Goal: Transaction & Acquisition: Purchase product/service

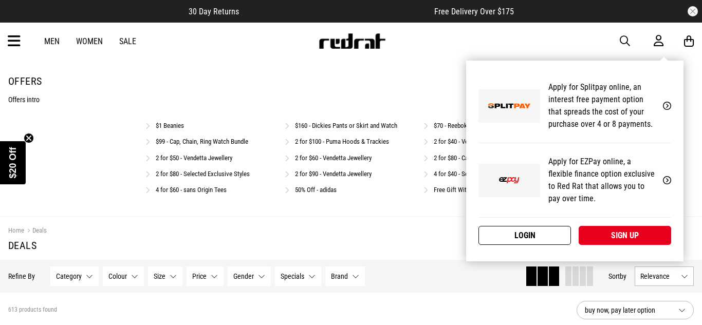
click at [526, 236] on link "Login" at bounding box center [525, 235] width 93 height 19
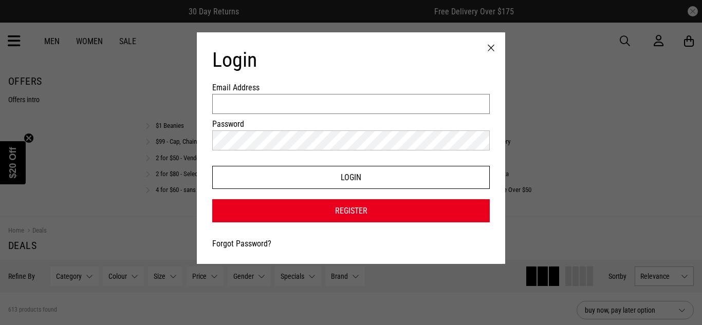
type input "**********"
click at [366, 177] on button "Login" at bounding box center [351, 177] width 278 height 23
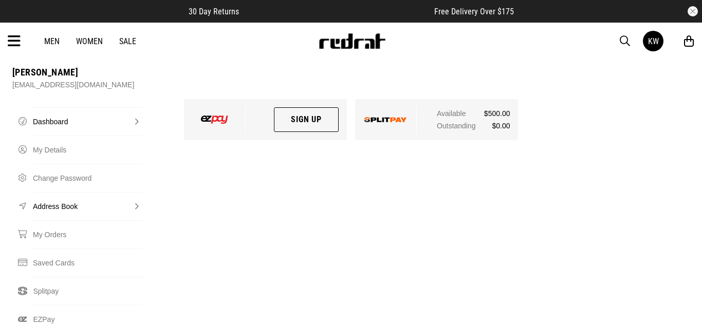
scroll to position [64, 0]
click at [44, 220] on link "My Orders" at bounding box center [88, 234] width 110 height 28
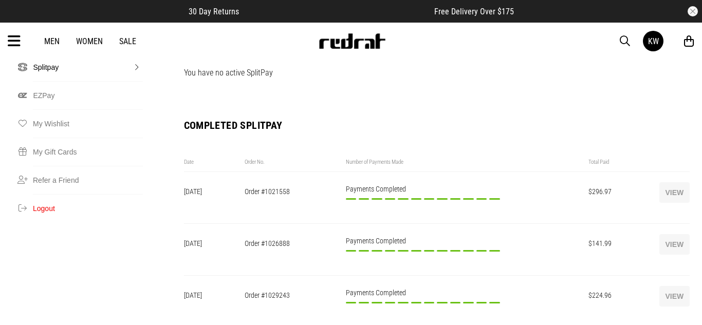
scroll to position [290, 0]
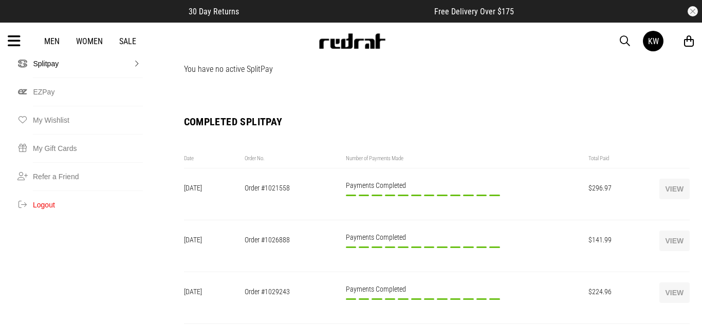
click at [692, 41] on icon at bounding box center [689, 41] width 10 height 13
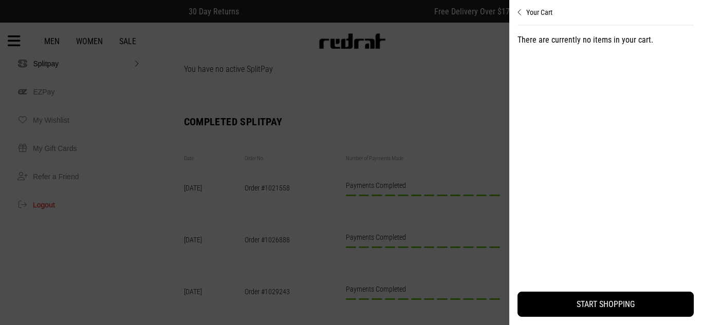
click at [518, 15] on icon "Close cart preview" at bounding box center [520, 12] width 5 height 8
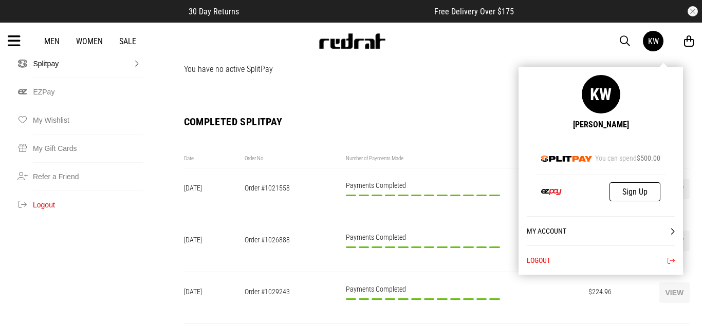
click at [556, 231] on link "My Account" at bounding box center [601, 230] width 148 height 29
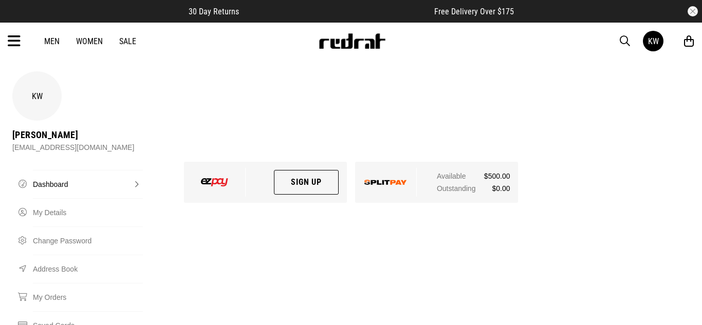
click at [390, 180] on img at bounding box center [386, 182] width 43 height 5
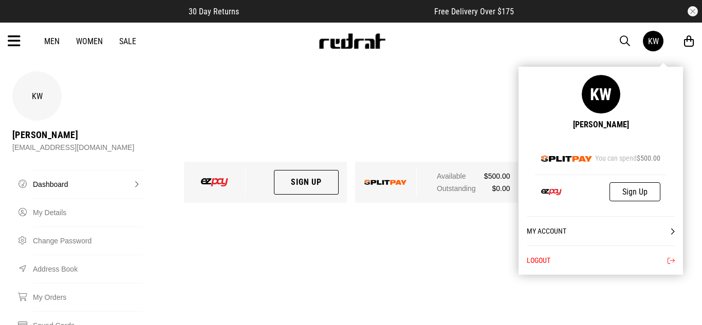
click at [545, 261] on button "Logout" at bounding box center [601, 260] width 148 height 29
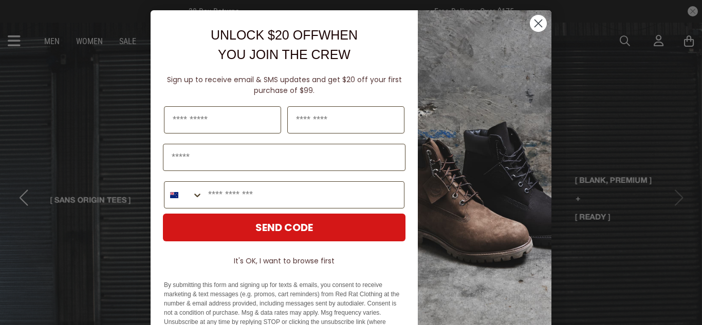
click at [534, 24] on circle "Close dialog" at bounding box center [538, 23] width 17 height 17
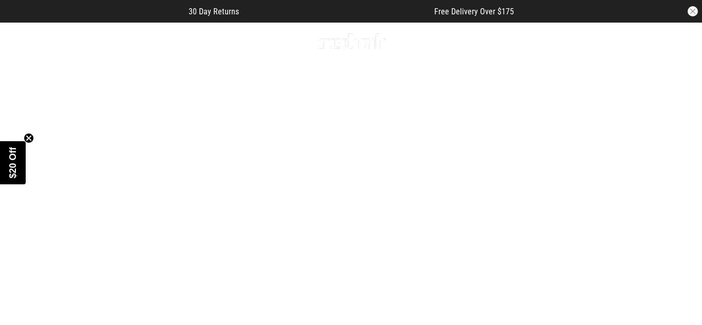
click at [690, 11] on button "button" at bounding box center [693, 11] width 10 height 10
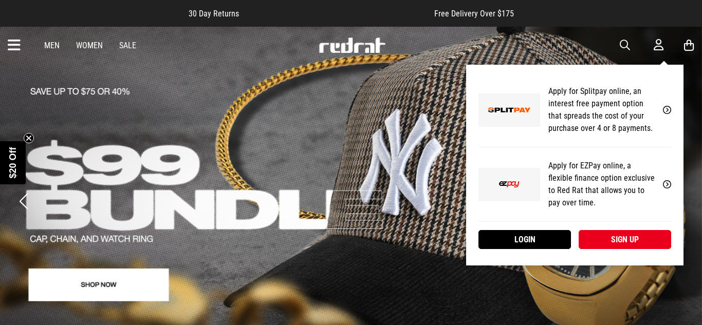
click at [655, 42] on icon at bounding box center [659, 45] width 10 height 13
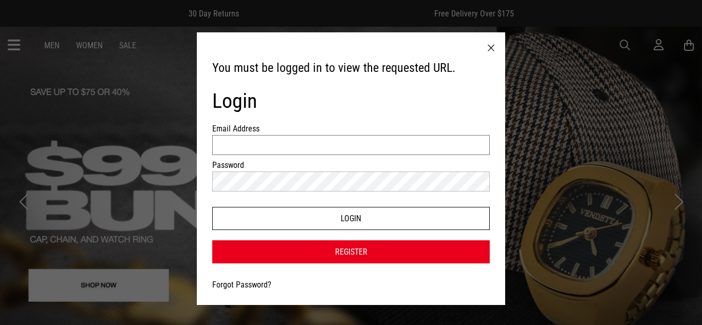
type input "**********"
click at [408, 222] on button "Login" at bounding box center [351, 218] width 278 height 23
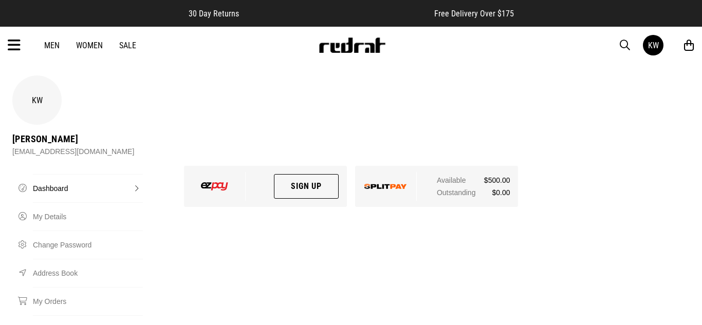
click at [57, 174] on link "Dashboard" at bounding box center [88, 188] width 110 height 28
click at [70, 174] on link "Dashboard" at bounding box center [88, 188] width 110 height 28
click at [136, 174] on link "Dashboard" at bounding box center [88, 188] width 110 height 28
click at [39, 104] on div "KW" at bounding box center [36, 100] width 49 height 49
click at [111, 145] on div "kwrigley18@gmail.com" at bounding box center [73, 151] width 122 height 12
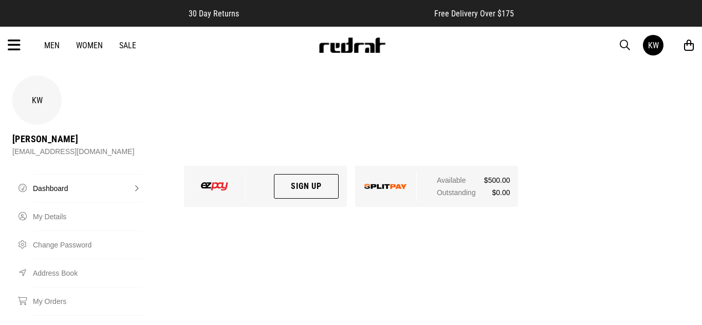
click at [12, 49] on icon at bounding box center [14, 45] width 13 height 17
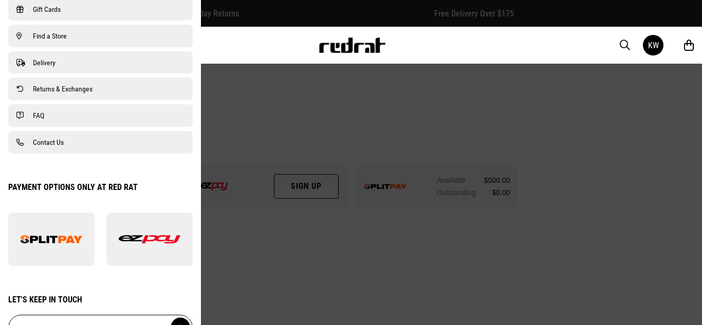
scroll to position [752, 0]
click at [43, 62] on span "Delivery" at bounding box center [44, 64] width 23 height 12
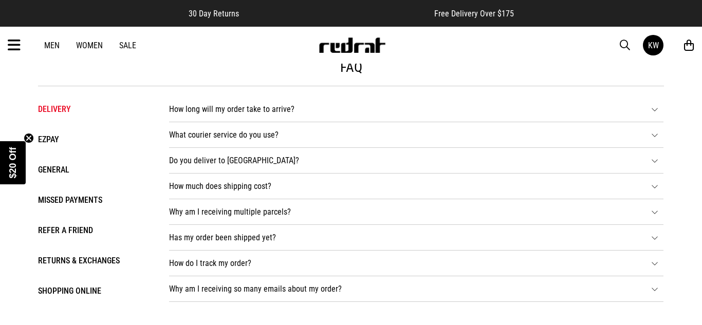
scroll to position [18, 0]
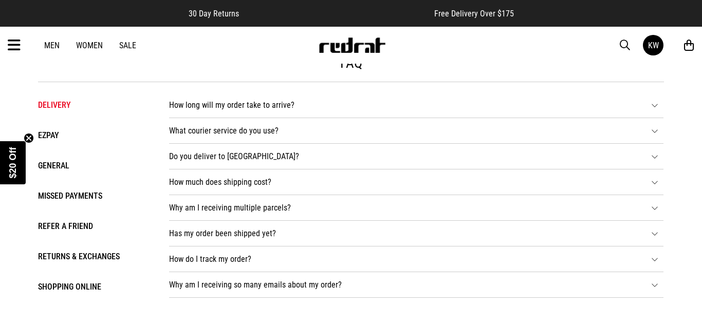
click at [58, 167] on li "General" at bounding box center [93, 165] width 111 height 15
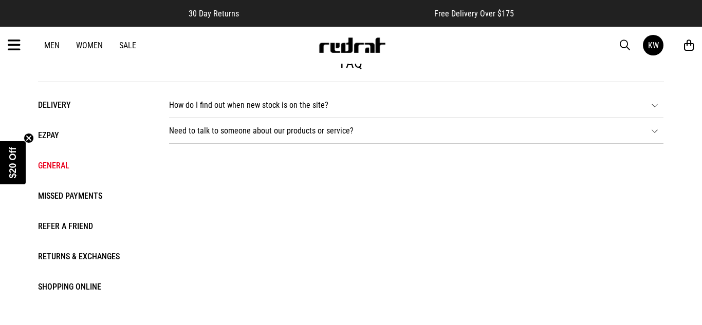
click at [86, 256] on li "Returns & Exchanges" at bounding box center [93, 256] width 111 height 15
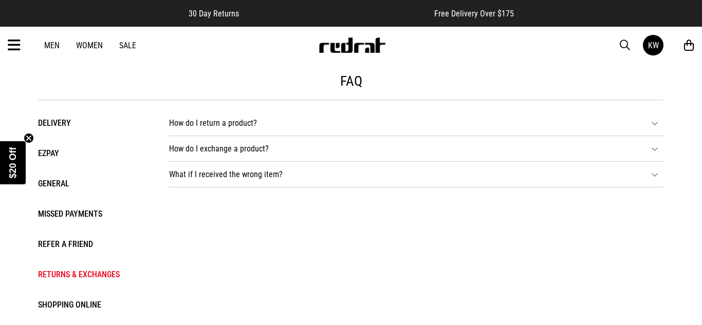
click at [12, 46] on icon at bounding box center [14, 45] width 13 height 17
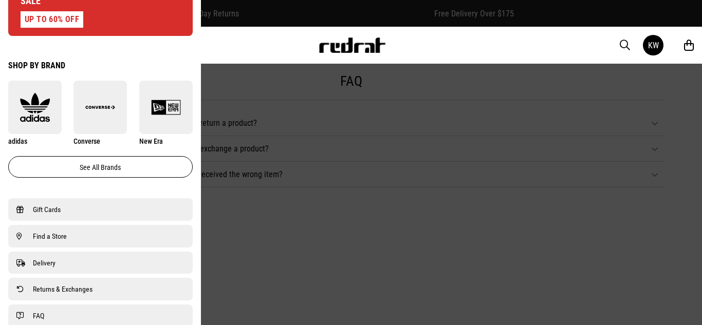
scroll to position [787, 0]
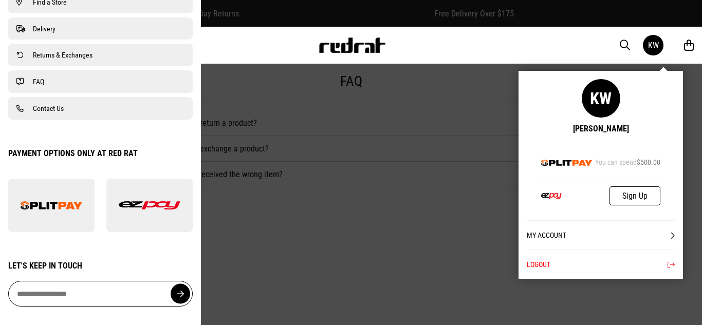
click at [661, 43] on link "KW" at bounding box center [653, 45] width 21 height 21
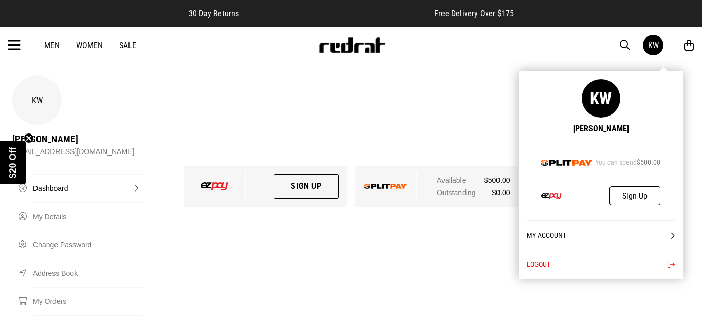
click at [558, 238] on link "My Account" at bounding box center [601, 235] width 148 height 29
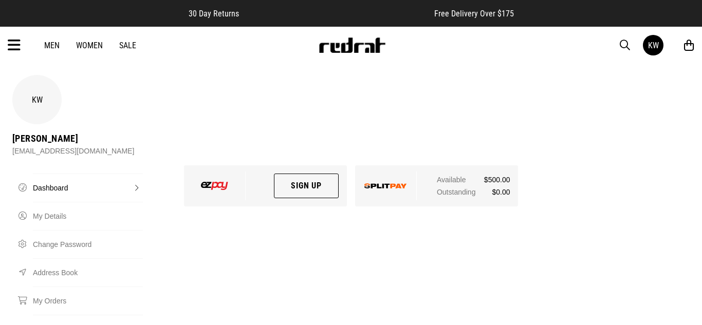
click at [650, 166] on div "Sign Up Available $500.00 Outstanding $0.00" at bounding box center [437, 190] width 515 height 49
click at [59, 202] on link "My Details" at bounding box center [88, 216] width 110 height 28
select select "**"
select select "****"
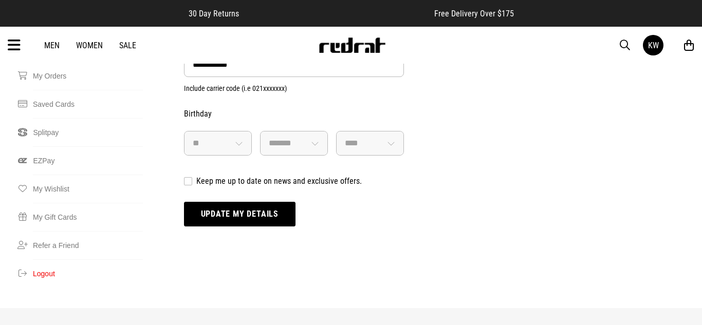
scroll to position [226, 0]
click at [252, 202] on button "Update my details" at bounding box center [240, 214] width 112 height 25
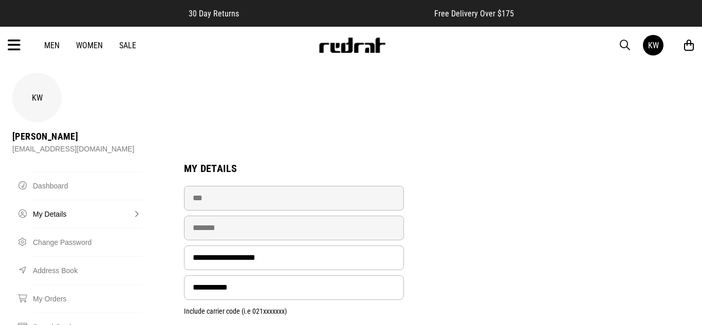
scroll to position [0, 0]
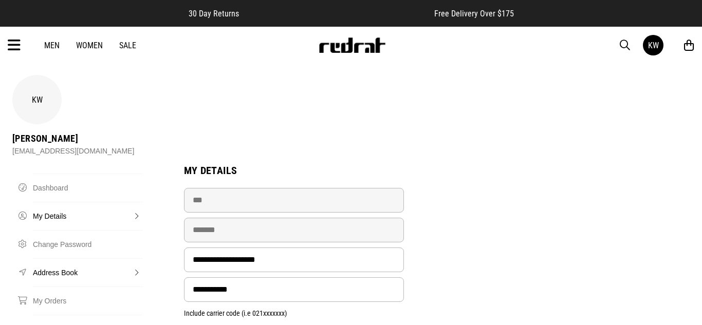
click at [54, 259] on link "Address Book" at bounding box center [88, 273] width 110 height 28
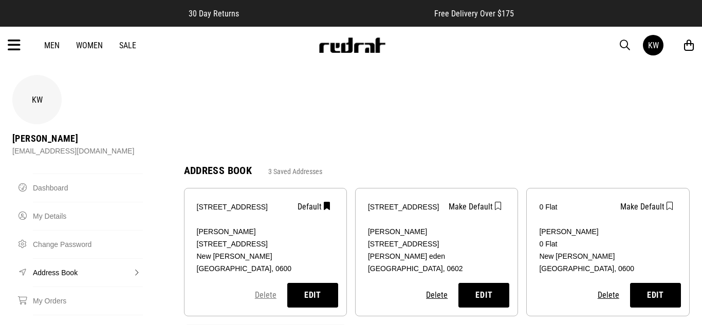
click at [265, 290] on button "Delete" at bounding box center [265, 295] width 23 height 11
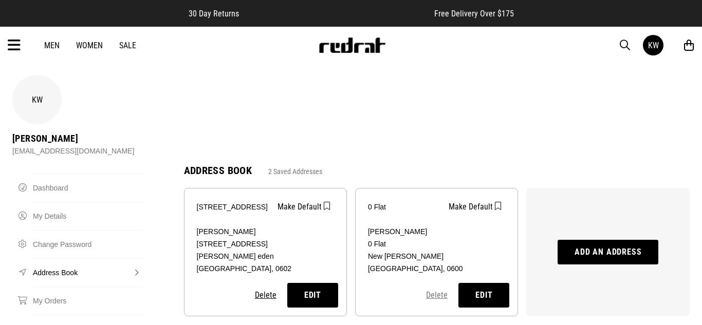
click at [435, 290] on button "Delete" at bounding box center [437, 295] width 23 height 11
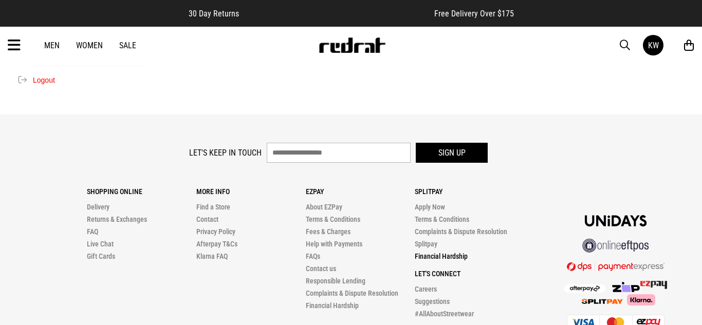
scroll to position [420, 0]
click at [436, 60] on div "Men Women Sale KW Hi, Kim New Back Footwear Back Mens Back Womens Back Youth & …" at bounding box center [351, 45] width 702 height 37
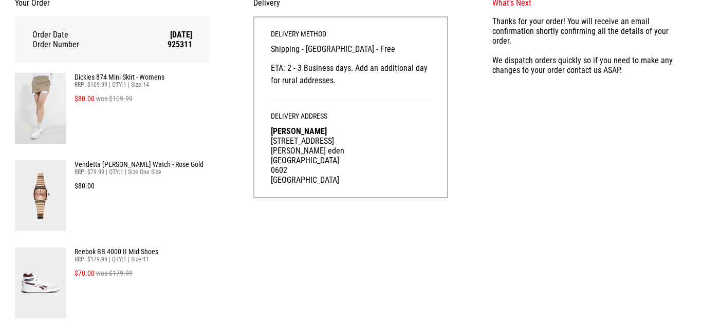
scroll to position [148, 0]
